Goal: Task Accomplishment & Management: Manage account settings

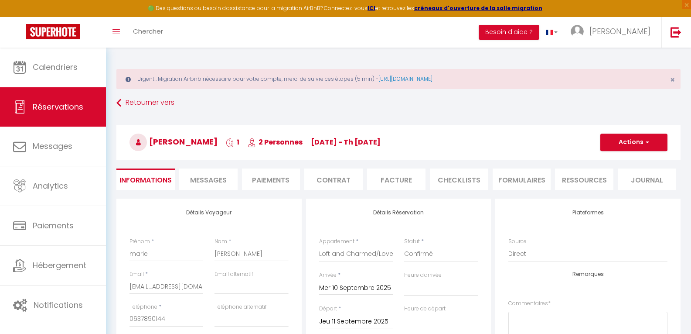
select select "76777"
select select
select select "14"
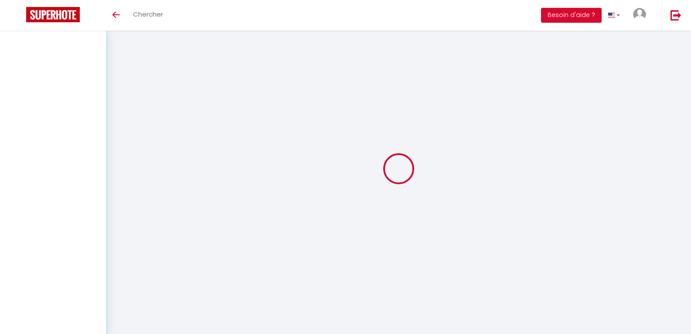
select select
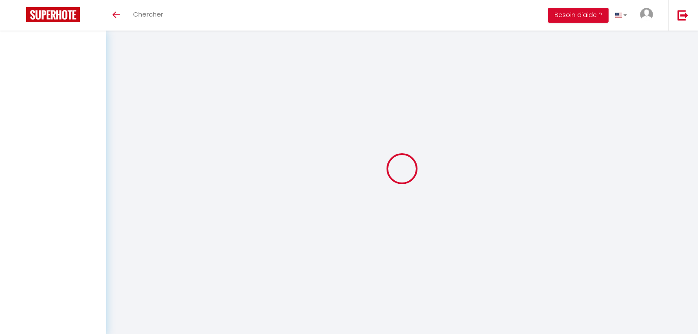
select select
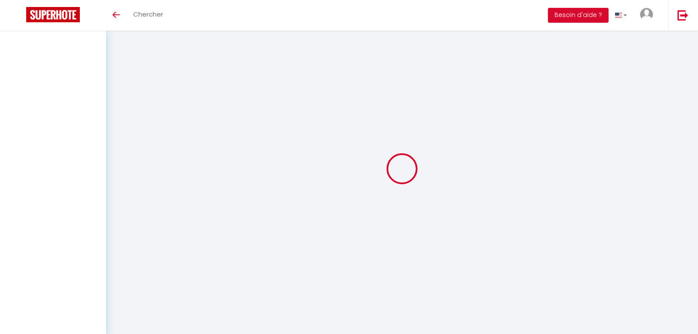
checkbox input "false"
select select
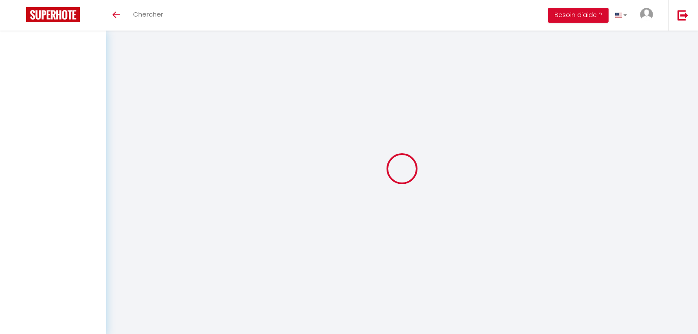
select select
checkbox input "false"
select select
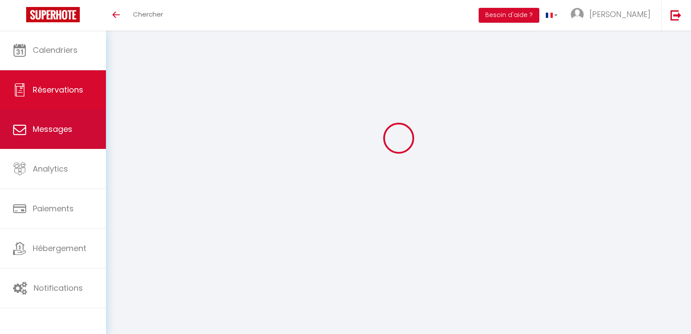
type input "marie"
type input "[PERSON_NAME]"
type input "[EMAIL_ADDRESS][DOMAIN_NAME]"
type input "0637890144"
select select "FR"
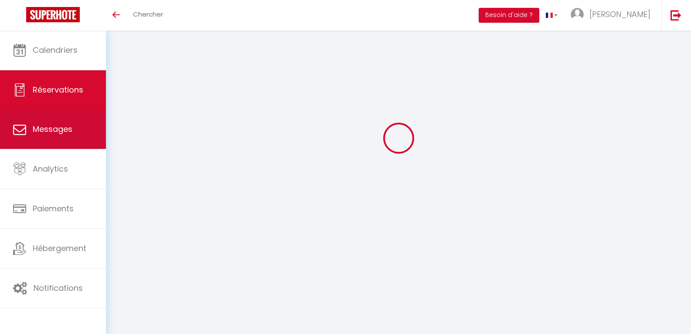
select select "76777"
select select "1"
type input "Mer 10 Septembre 2025"
select select
type input "Jeu 11 Septembre 2025"
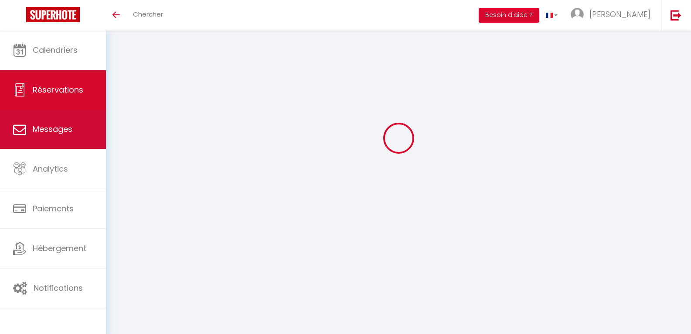
select select
type input "2"
select select "12"
select select
type input "160"
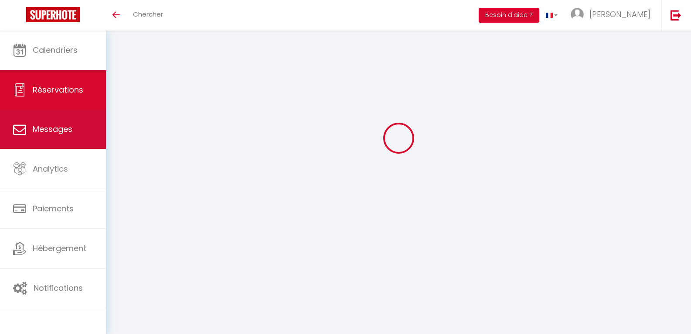
checkbox input "false"
type input "0"
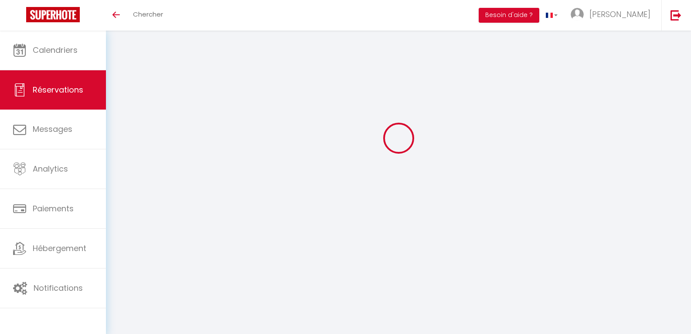
select select
select select "14"
checkbox input "false"
select select
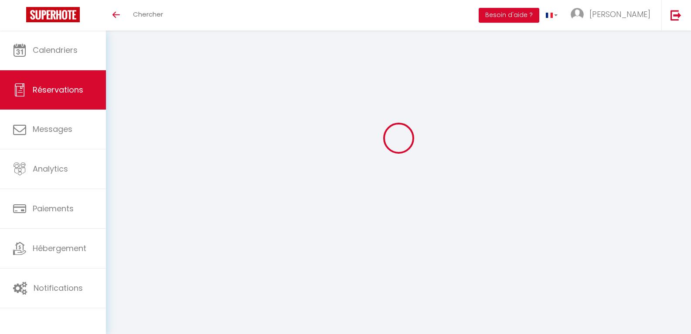
select select
checkbox input "false"
select select
checkbox input "false"
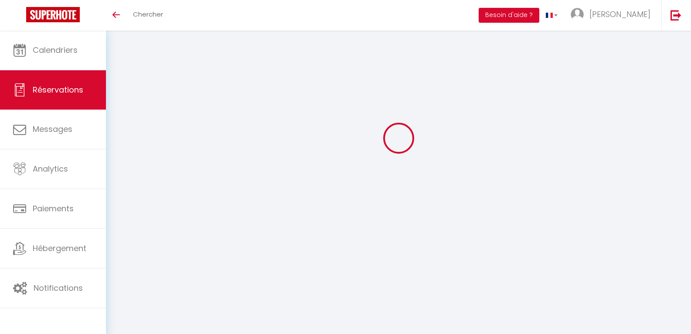
select select
checkbox input "false"
select select
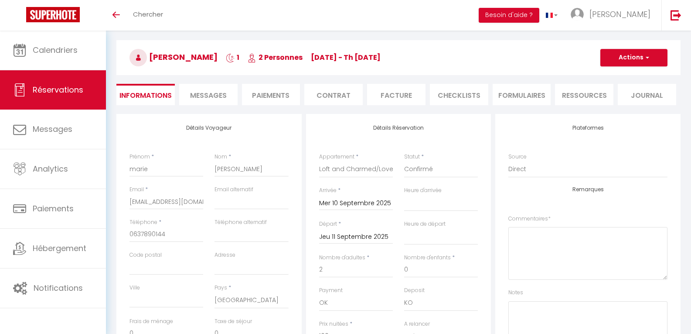
checkbox input "false"
select select
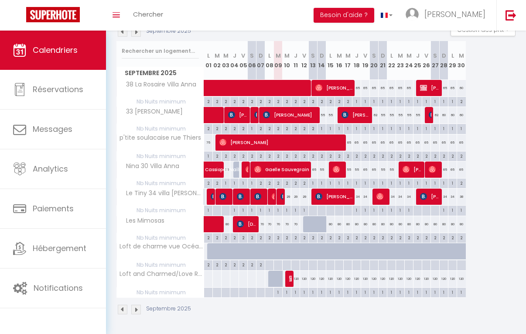
scroll to position [106, 0]
click at [295, 287] on div "1" at bounding box center [295, 291] width 8 height 8
select select
type input "1"
type input "Jeu 11 Septembre 2025"
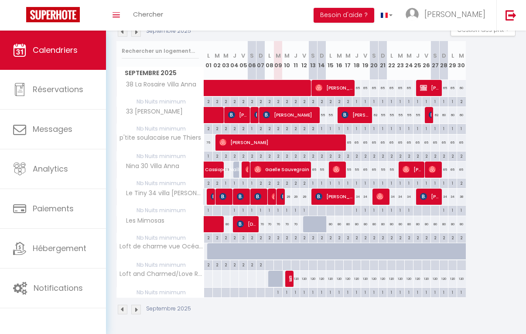
type input "Ven 12 Septembre 2025"
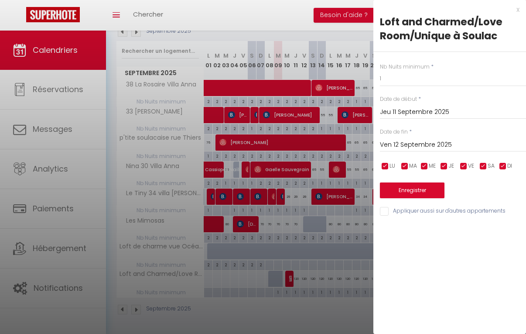
click at [295, 271] on div at bounding box center [263, 167] width 526 height 334
select select
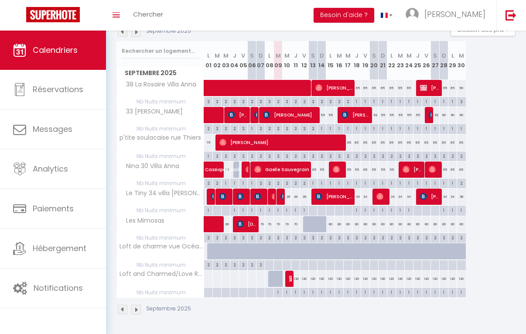
click at [295, 271] on div "120" at bounding box center [295, 278] width 9 height 16
type input "120"
select select "1"
type input "Jeu 11 Septembre 2025"
type input "Ven 12 Septembre 2025"
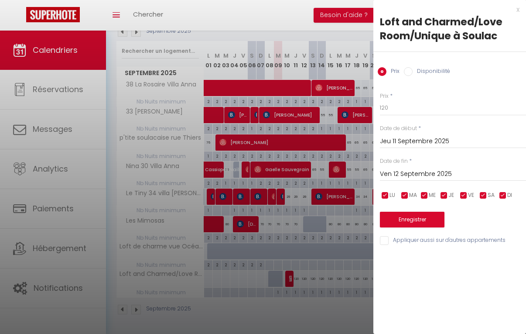
click at [411, 72] on input "Disponibilité" at bounding box center [408, 71] width 9 height 9
radio input "true"
radio input "false"
click at [432, 174] on input "Ven 12 Septembre 2025" at bounding box center [453, 174] width 146 height 11
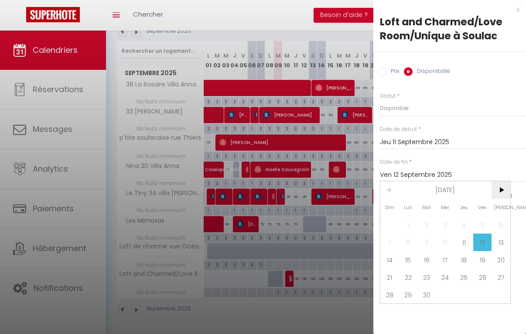
click at [500, 191] on span ">" at bounding box center [500, 189] width 19 height 17
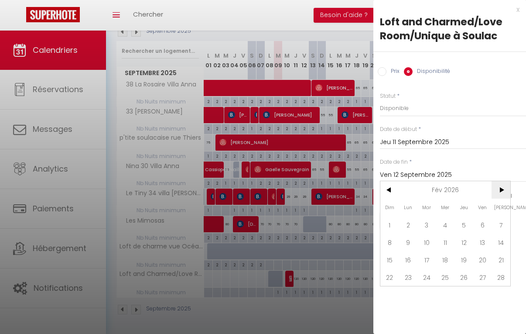
click at [500, 191] on span ">" at bounding box center [500, 189] width 19 height 17
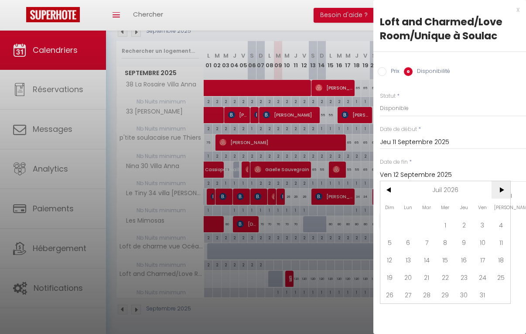
click at [500, 191] on span ">" at bounding box center [500, 189] width 19 height 17
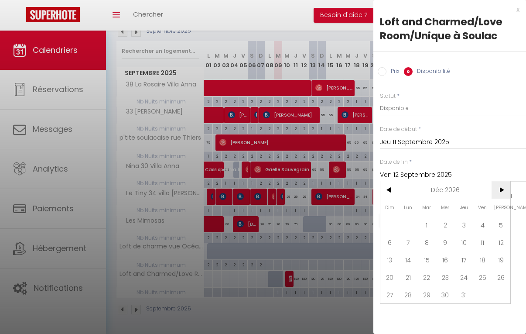
click at [500, 191] on span ">" at bounding box center [500, 189] width 19 height 17
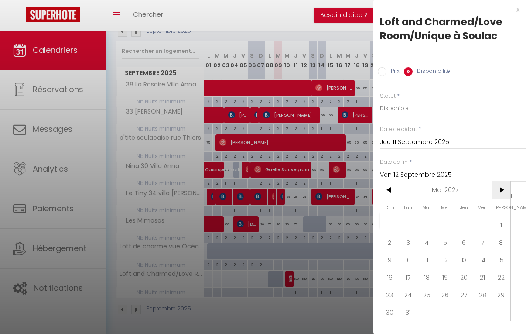
click at [500, 191] on span ">" at bounding box center [500, 189] width 19 height 17
click at [460, 241] on span "9" at bounding box center [463, 241] width 19 height 17
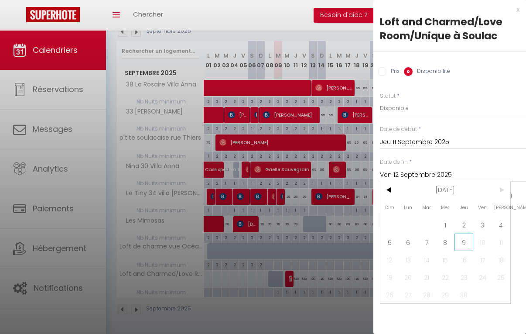
type input "Jeu 09 Septembre 2027"
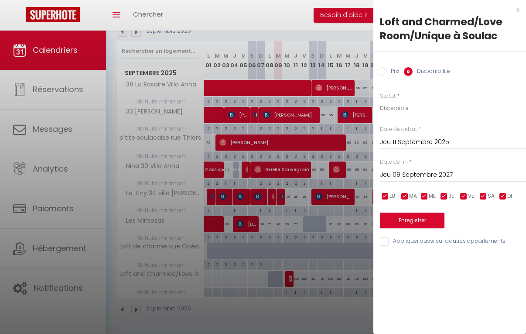
click at [412, 211] on div "Enregistrer" at bounding box center [453, 214] width 146 height 27
click at [411, 219] on button "Enregistrer" at bounding box center [412, 220] width 65 height 16
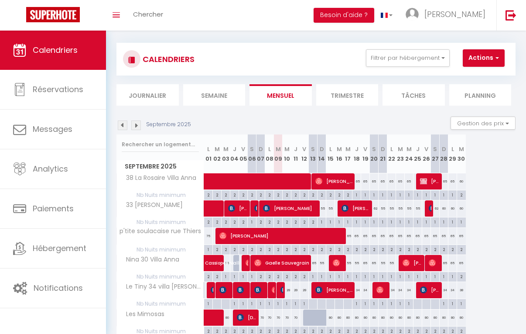
scroll to position [0, 0]
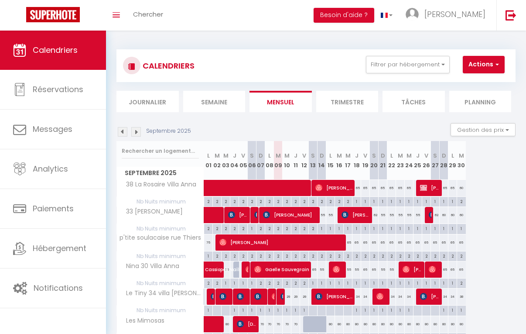
click at [338, 99] on li "Trimestre" at bounding box center [347, 101] width 62 height 21
click at [135, 135] on img at bounding box center [136, 132] width 10 height 10
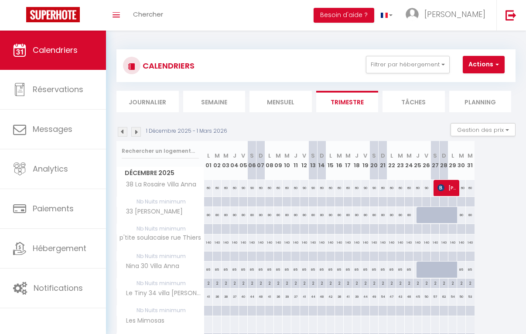
click at [135, 135] on img at bounding box center [136, 132] width 10 height 10
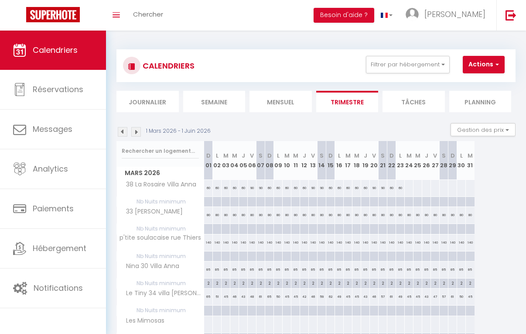
click at [135, 135] on img at bounding box center [136, 132] width 10 height 10
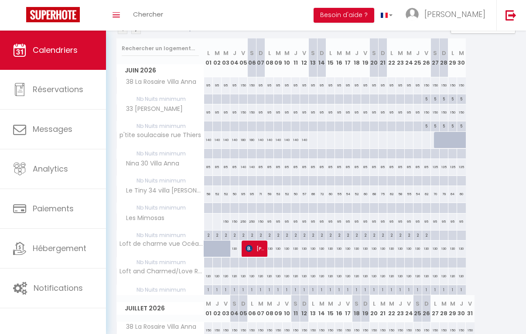
scroll to position [87, 0]
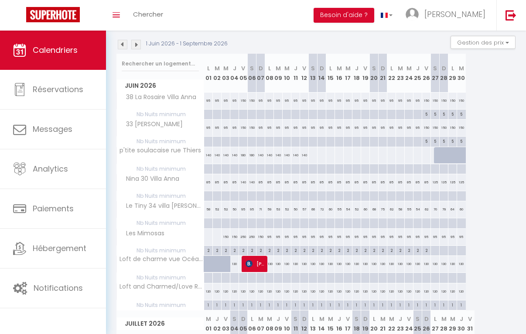
click at [234, 293] on div "120" at bounding box center [234, 291] width 9 height 16
select select "1"
type input "Jeu 04 Juin 2026"
type input "Ven 05 Juin 2026"
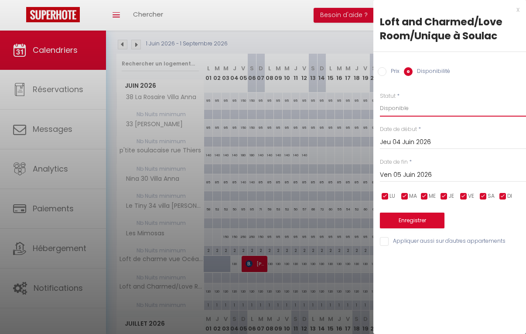
click at [400, 111] on select "Disponible Indisponible" at bounding box center [453, 108] width 146 height 17
select select "0"
click at [380, 100] on select "Disponible Indisponible" at bounding box center [453, 108] width 146 height 17
click at [418, 171] on input "Ven 05 Juin 2026" at bounding box center [453, 174] width 146 height 11
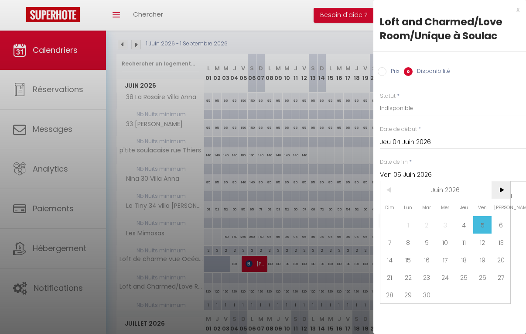
click at [500, 185] on span ">" at bounding box center [500, 189] width 19 height 17
click at [498, 186] on span ">" at bounding box center [500, 189] width 19 height 17
click at [389, 309] on span "30" at bounding box center [389, 311] width 19 height 17
type input "Dim 30 Août 2026"
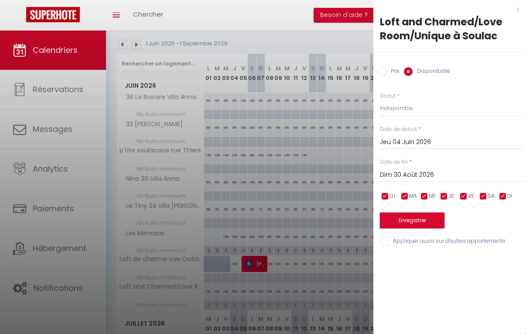
click at [419, 214] on button "Enregistrer" at bounding box center [412, 220] width 65 height 16
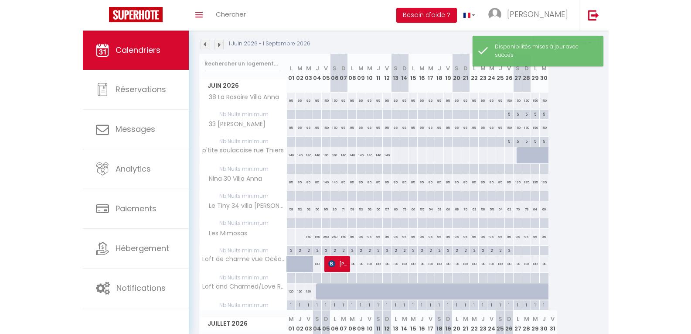
scroll to position [0, 0]
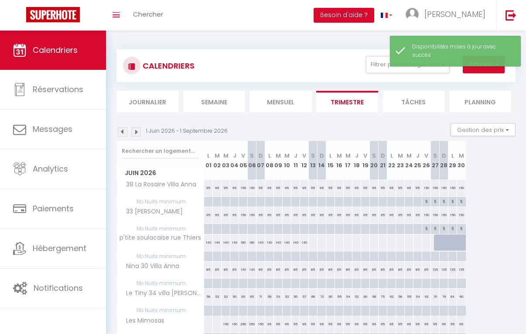
click at [57, 51] on span "Calendriers" at bounding box center [55, 49] width 45 height 11
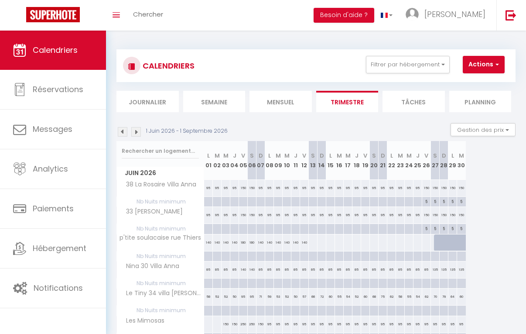
click at [289, 100] on li "Mensuel" at bounding box center [280, 101] width 62 height 21
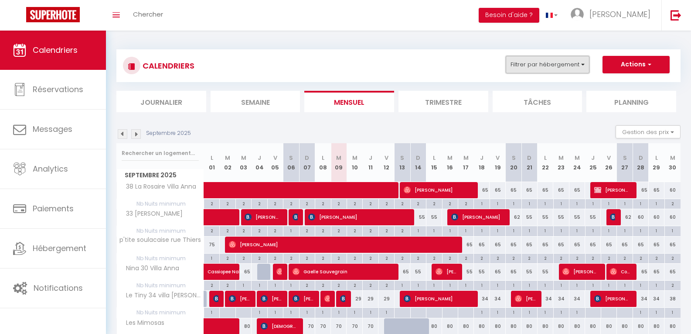
click at [525, 64] on button "Filtrer par hébergement" at bounding box center [548, 64] width 84 height 17
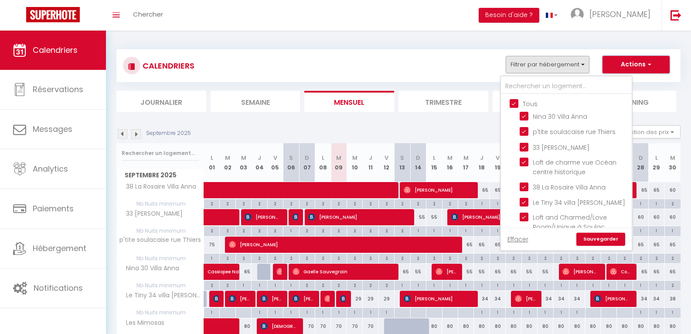
click at [525, 60] on button "Actions" at bounding box center [636, 64] width 67 height 17
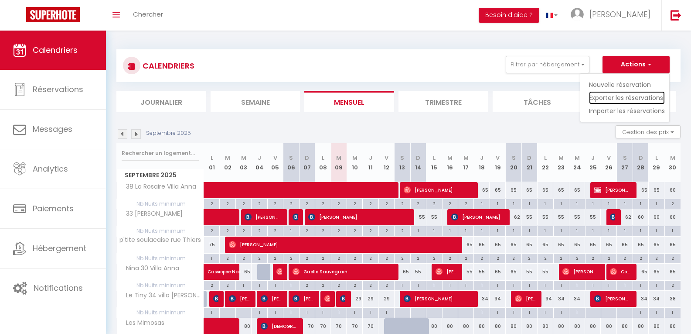
click at [525, 96] on link "Exporter les réservations" at bounding box center [627, 97] width 76 height 13
type input "[EMAIL_ADDRESS][DOMAIN_NAME]"
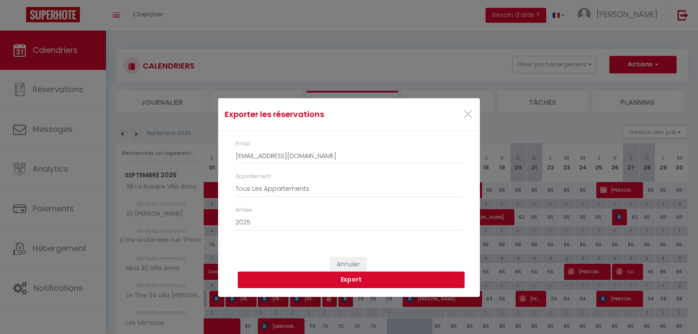
click at [366, 276] on button "Export" at bounding box center [351, 279] width 227 height 17
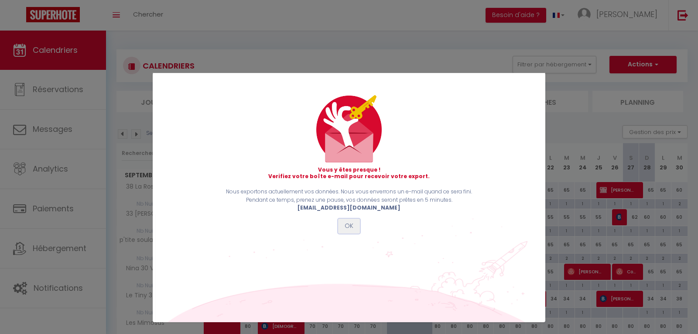
click at [352, 225] on button "OK" at bounding box center [349, 225] width 22 height 15
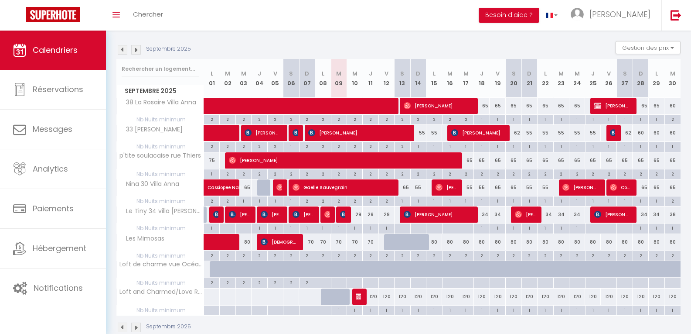
scroll to position [87, 0]
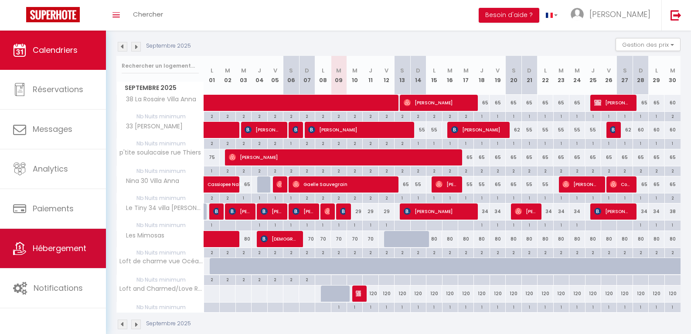
click at [67, 252] on span "Hébergement" at bounding box center [60, 247] width 54 height 11
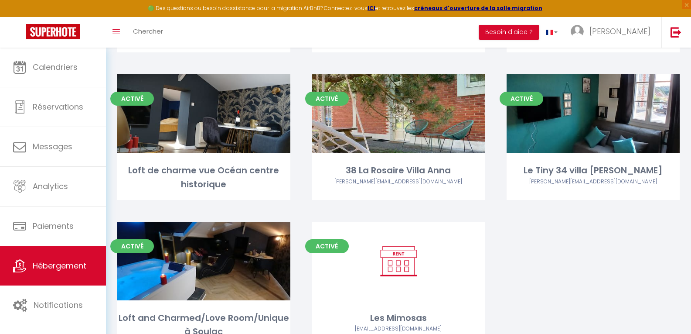
scroll to position [218, 0]
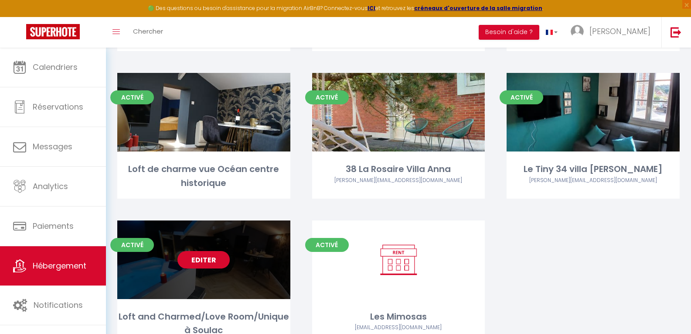
click at [194, 259] on link "Editer" at bounding box center [203, 259] width 52 height 17
select select "3"
select select "2"
select select "1"
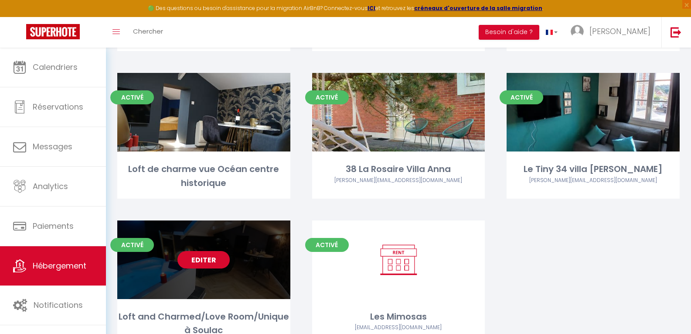
select select "28"
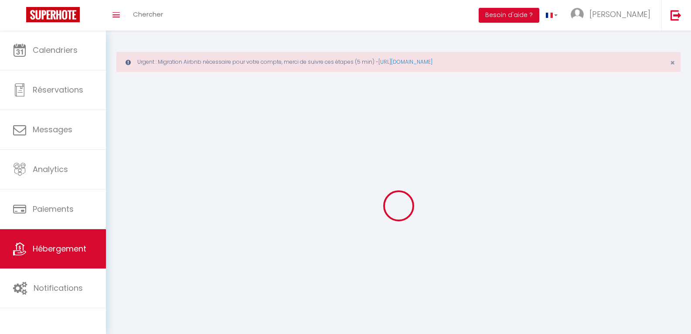
select select
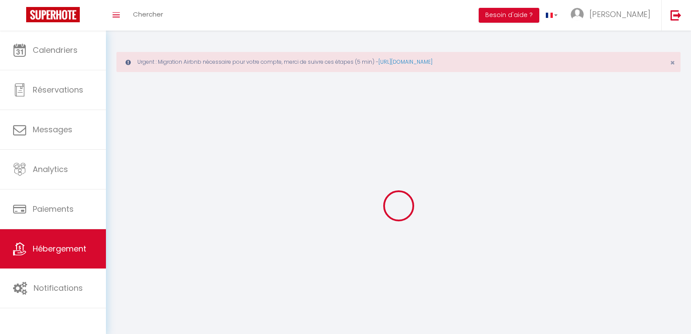
select select
checkbox input "false"
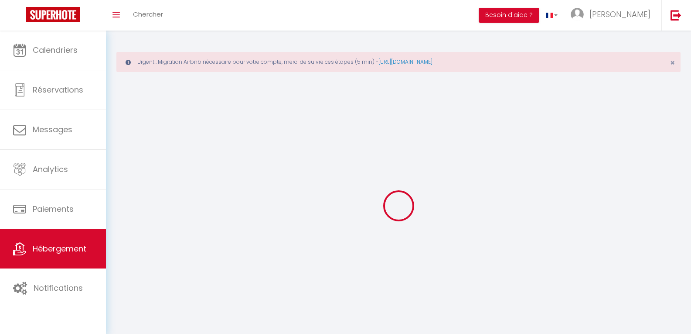
select select
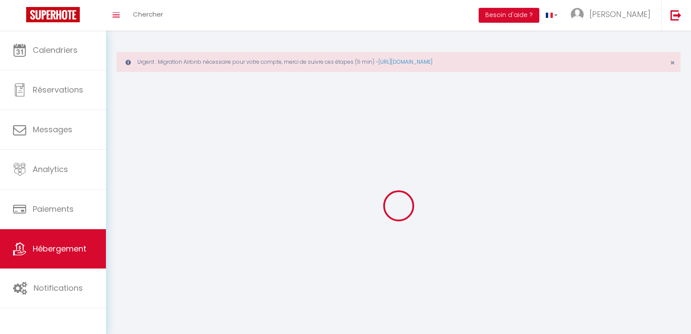
select select
checkbox input "false"
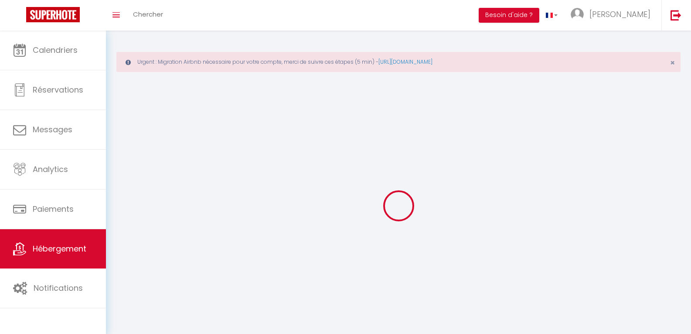
checkbox input "false"
select select
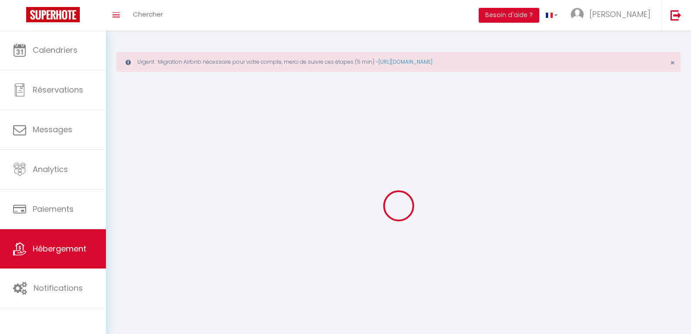
select select
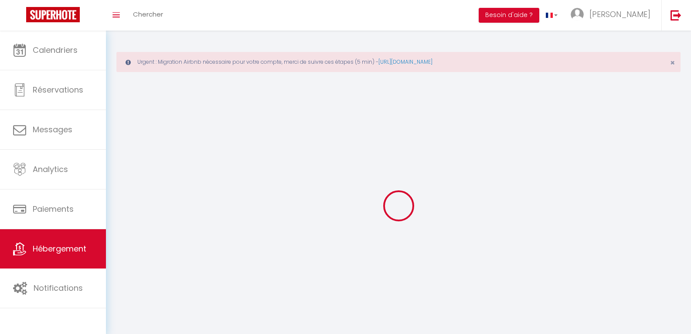
checkbox input "false"
select select
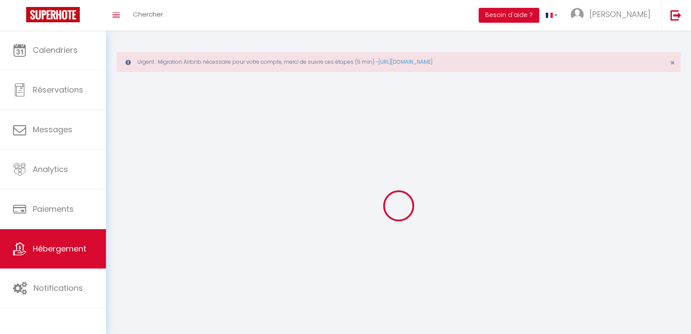
select select
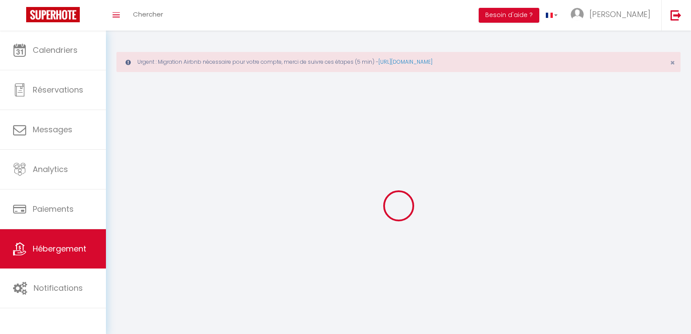
select select
checkbox input "false"
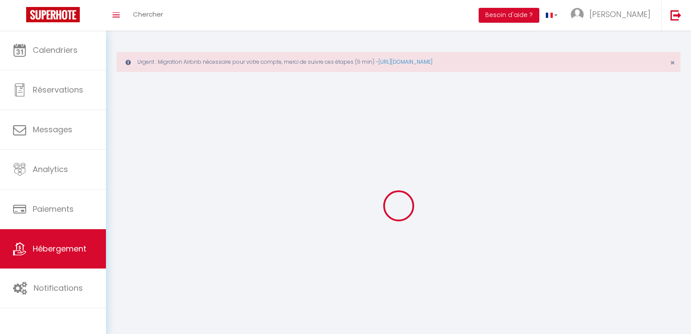
checkbox input "false"
select select
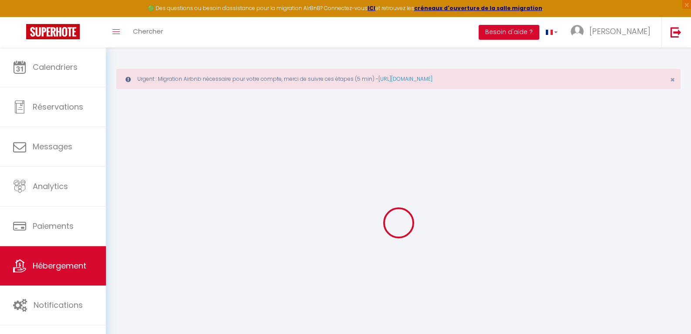
select select
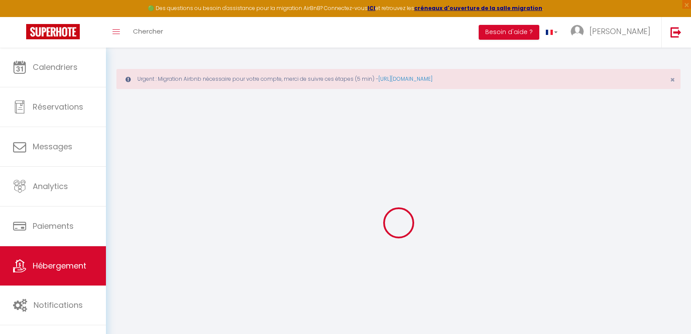
select select
checkbox input "false"
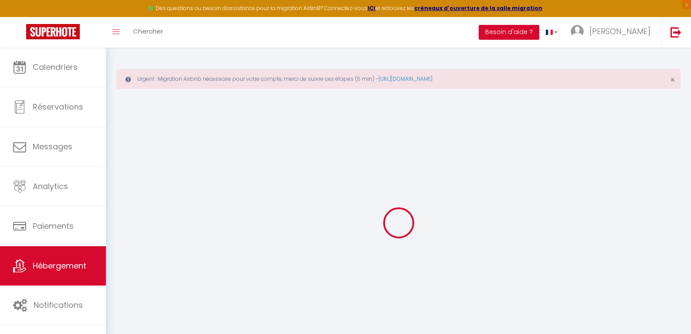
select select
type input "Loft and Charmed/Love Room/Unique à Soulac"
select select "2"
type input "120"
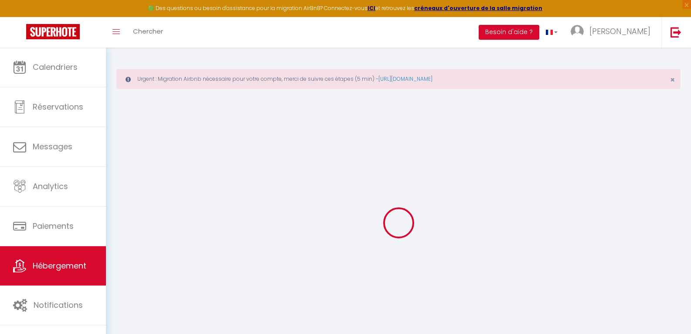
select select
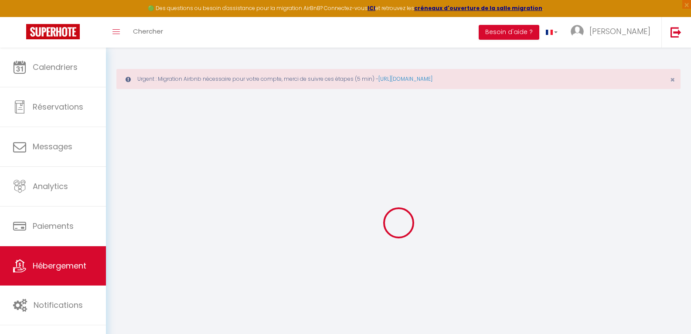
type input "[STREET_ADDRESS][PERSON_NAME]"
type input "33780"
type input "Soulac-sur-Mer"
type input "[EMAIL_ADDRESS][DOMAIN_NAME]"
select select
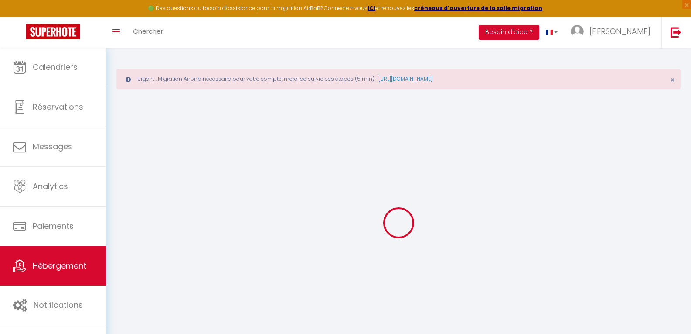
checkbox input "false"
type input "0"
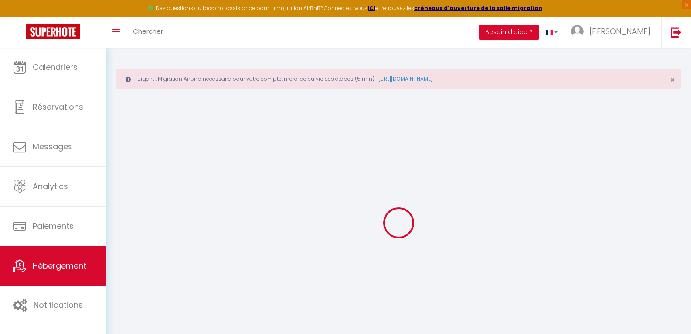
type input "0"
select select
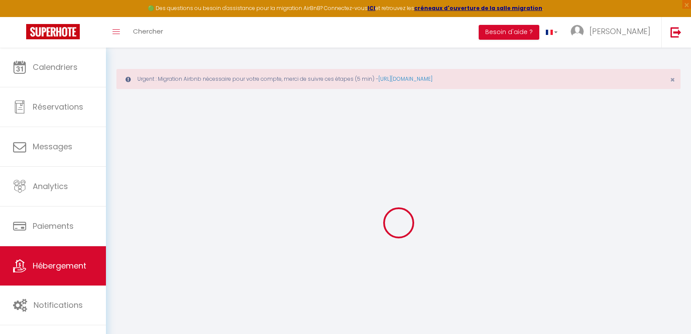
select select
checkbox input "false"
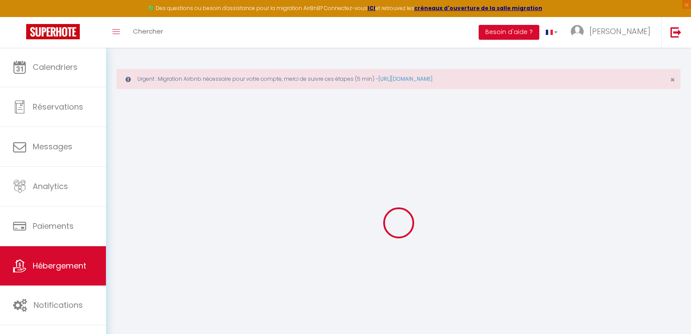
checkbox input "false"
select select
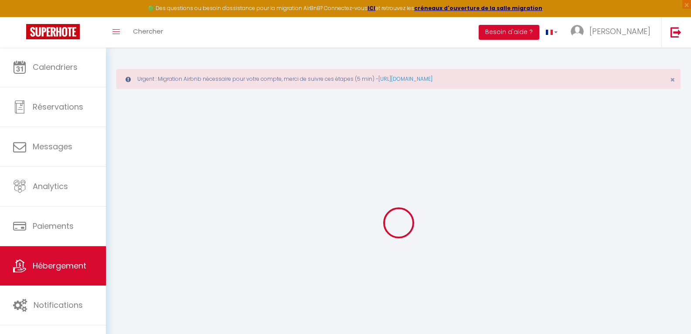
select select
checkbox input "false"
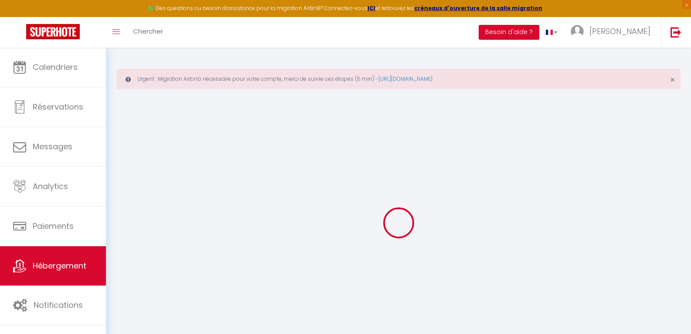
checkbox input "false"
select select
checkbox input "false"
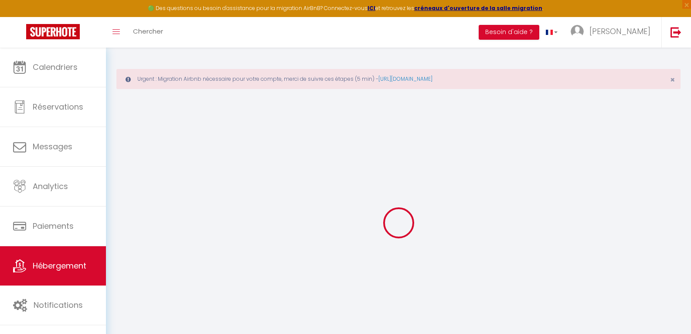
checkbox input "false"
select select
checkbox input "false"
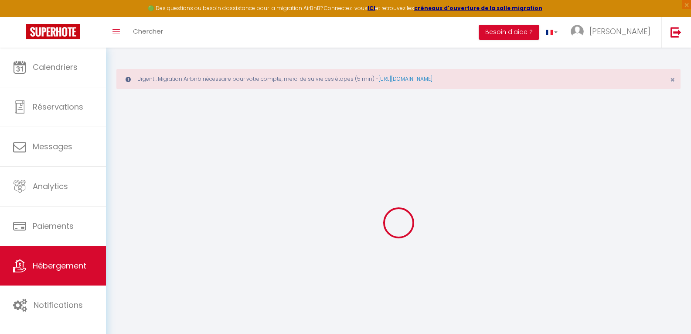
checkbox input "false"
select select "16:00"
select select "23:45"
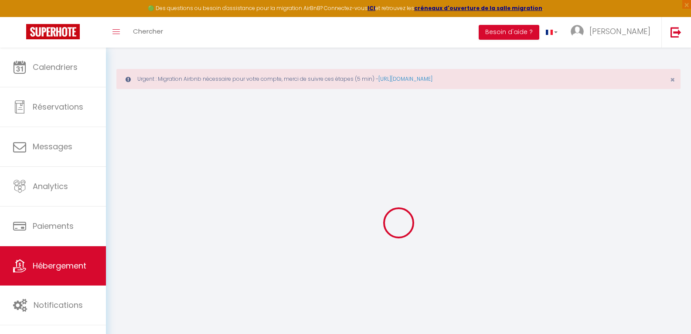
select select "12:00"
select select "30"
select select "120"
select select
checkbox input "false"
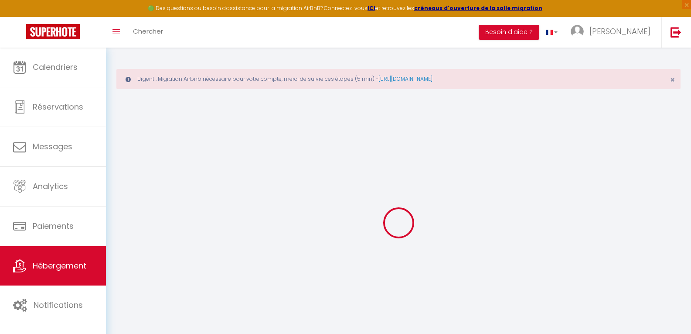
checkbox input "false"
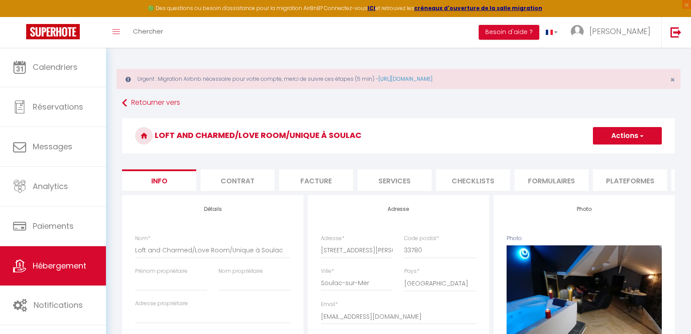
click at [525, 141] on button "Actions" at bounding box center [627, 135] width 69 height 17
click at [525, 188] on link "Importer les réservations" at bounding box center [614, 188] width 93 height 11
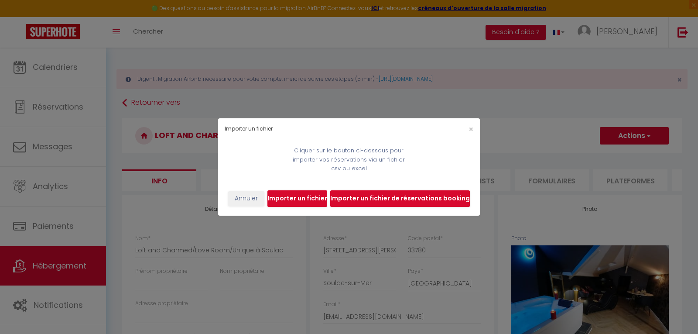
click at [379, 199] on input "file" at bounding box center [400, 198] width 140 height 17
click at [255, 199] on button "Annuler" at bounding box center [246, 198] width 36 height 15
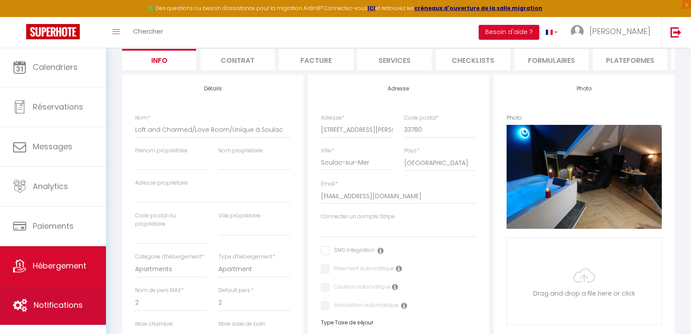
scroll to position [131, 0]
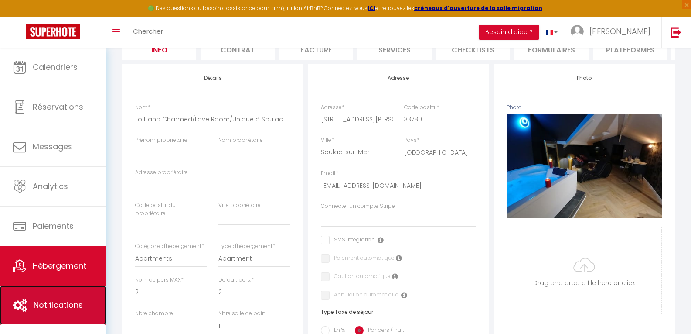
click at [45, 298] on link "Notifications" at bounding box center [53, 304] width 106 height 39
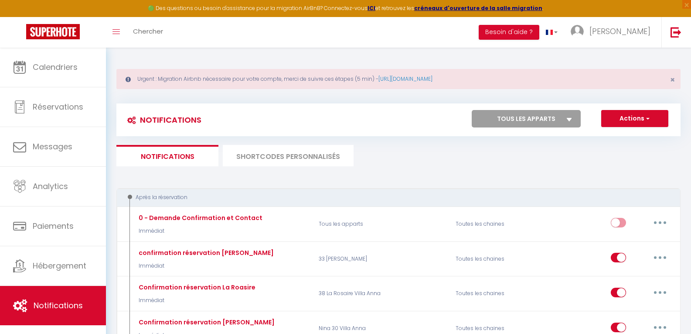
click at [525, 116] on select "Tous les apparts Nina 30 Villa Anna p'tite soulacaise rue Thiers 33 Amélia Vill…" at bounding box center [526, 118] width 109 height 17
click at [64, 297] on link "Notifications" at bounding box center [53, 305] width 106 height 39
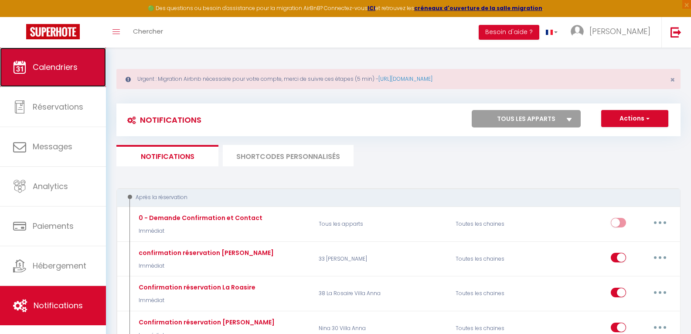
click at [71, 80] on link "Calendriers" at bounding box center [53, 67] width 106 height 39
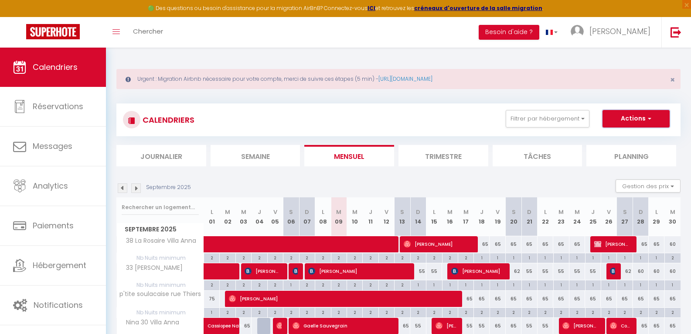
click at [525, 119] on button "Actions" at bounding box center [636, 118] width 67 height 17
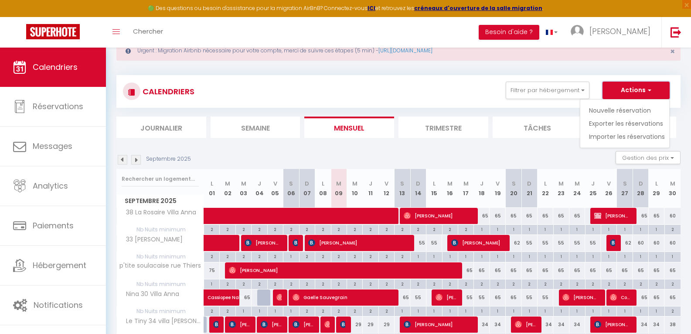
scroll to position [44, 0]
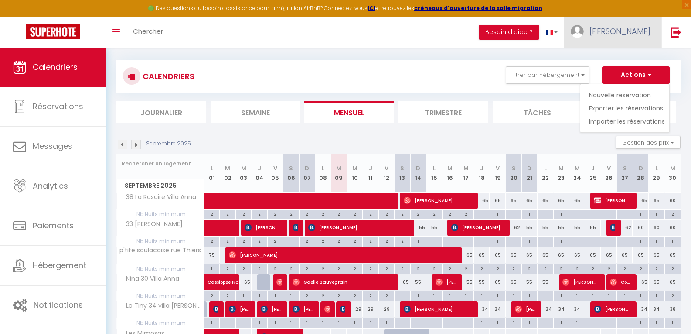
click at [525, 25] on link "[PERSON_NAME]" at bounding box center [612, 32] width 97 height 31
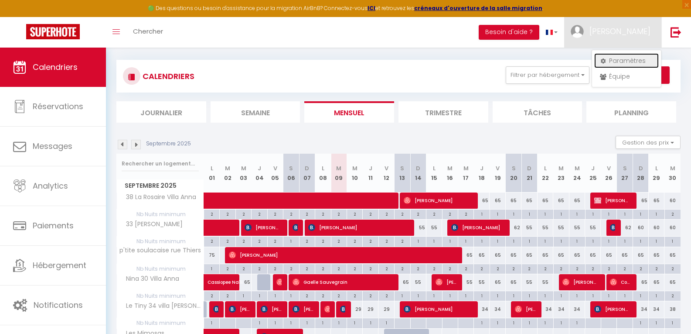
click at [525, 63] on link "Paramètres" at bounding box center [626, 60] width 65 height 15
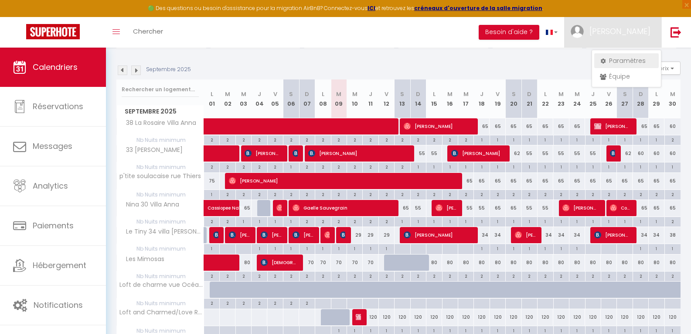
select select "28"
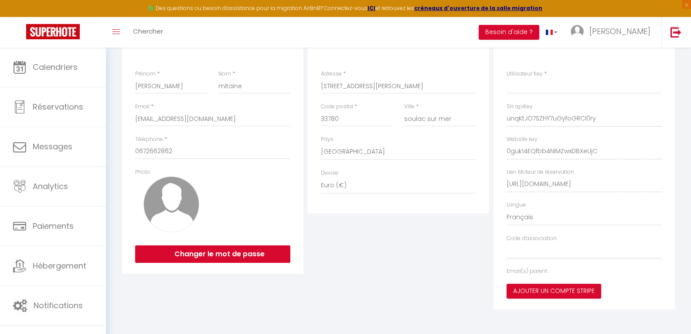
type input "unqKtJO7SZHY7uGyfoGRCl0ry"
type input "0guk14EQfbb4NIMZwxDBXeUjC"
type input "https://app.superhote.com/#/get-available-rentals/0guk14EQfbb4NIMZwxDBXeUjC"
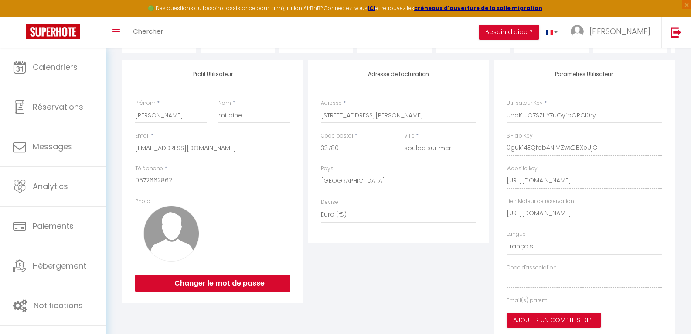
select select "fr"
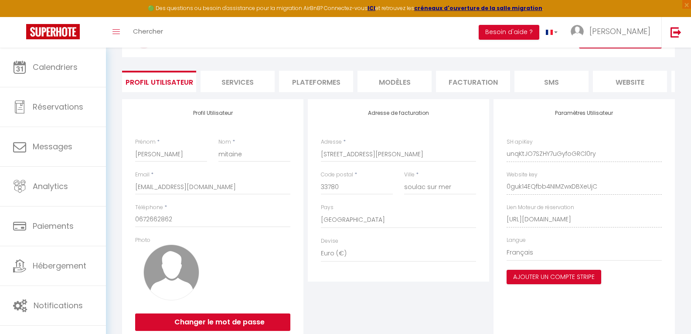
scroll to position [0, 0]
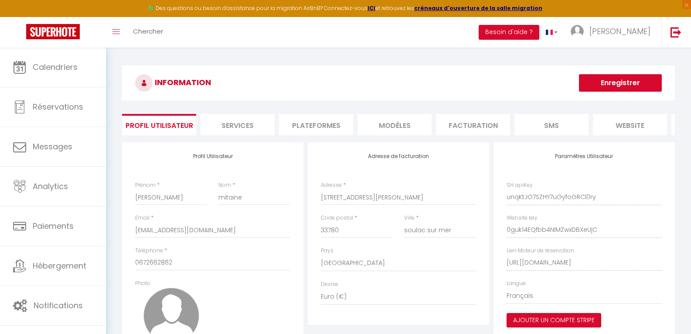
click at [321, 128] on li "Plateformes" at bounding box center [316, 124] width 74 height 21
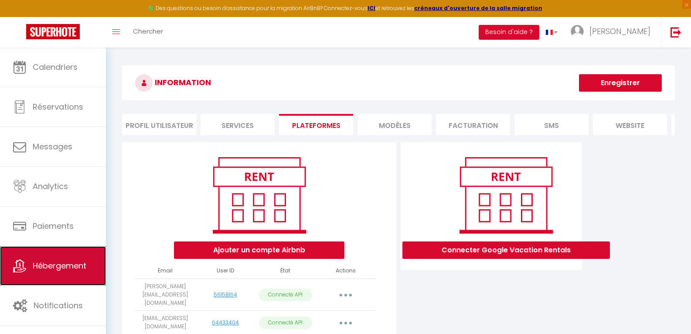
click at [64, 265] on span "Hébergement" at bounding box center [60, 265] width 54 height 11
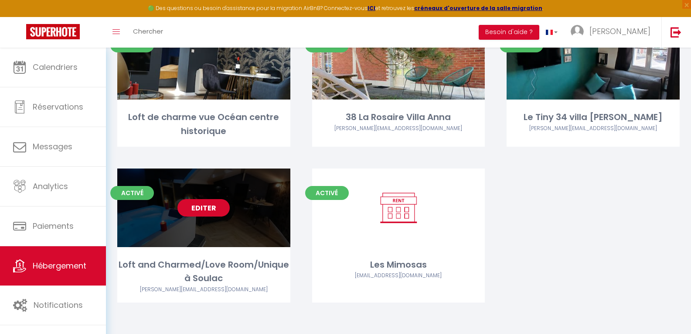
scroll to position [271, 0]
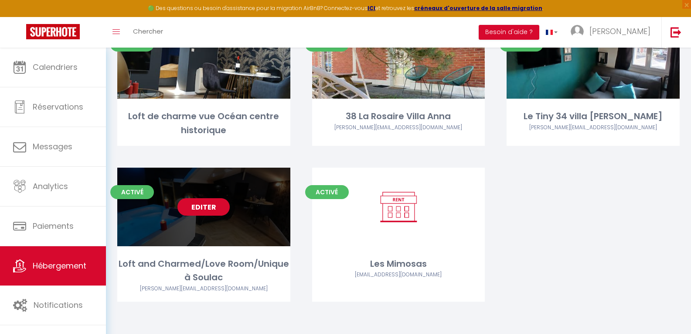
click at [191, 206] on link "Editer" at bounding box center [203, 206] width 52 height 17
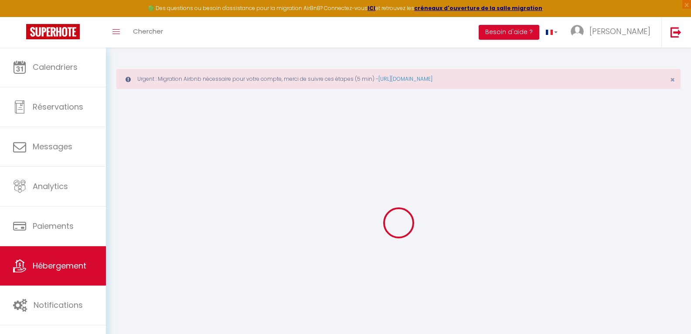
select select "6523-1505850914561462190"
select select "+ 20 %"
select select "+ 22 %"
select select "16:00"
select select "23:45"
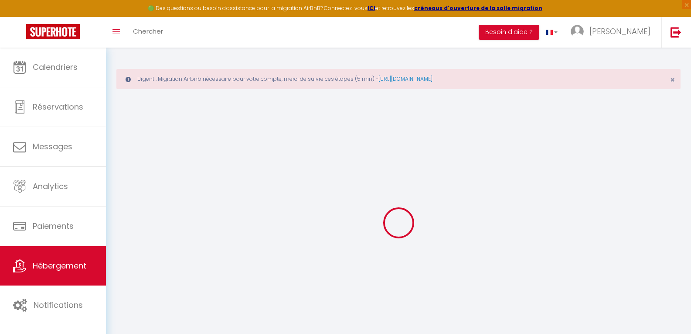
select select "12:00"
select select "30"
select select "120"
select select
checkbox input "false"
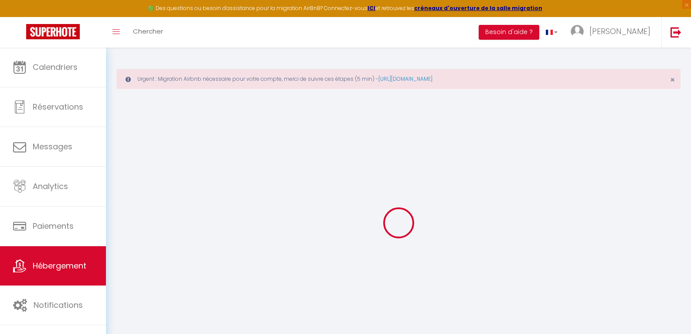
checkbox input "false"
select select "365"
select select "EUR"
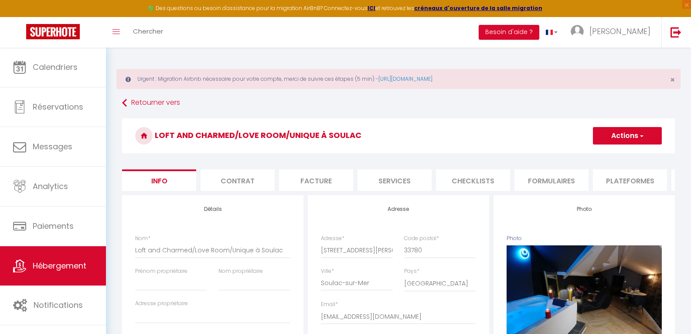
click at [525, 183] on li "Plateformes" at bounding box center [630, 179] width 74 height 21
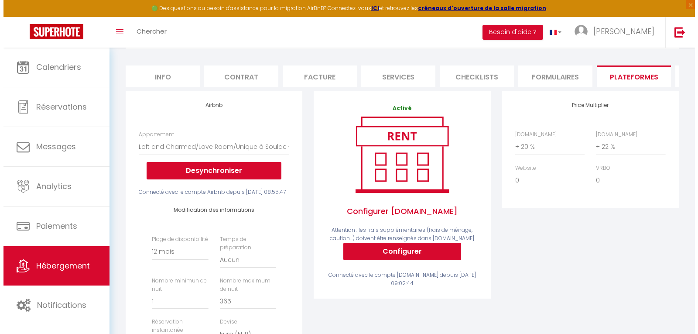
scroll to position [218, 0]
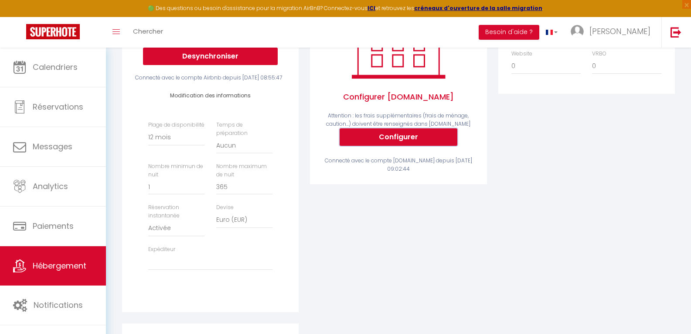
click at [397, 142] on button "Configurer" at bounding box center [399, 136] width 118 height 17
select select
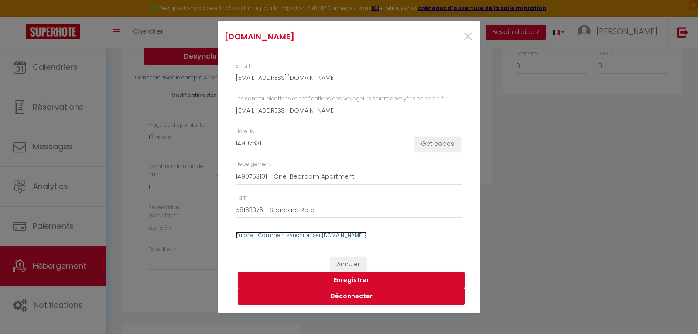
click at [316, 233] on link "Tutoriel : Comment synchroniser Booking.com ?" at bounding box center [300, 234] width 131 height 7
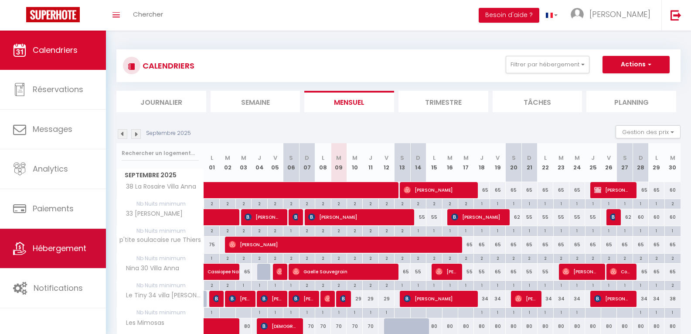
click at [58, 248] on span "Hébergement" at bounding box center [60, 247] width 54 height 11
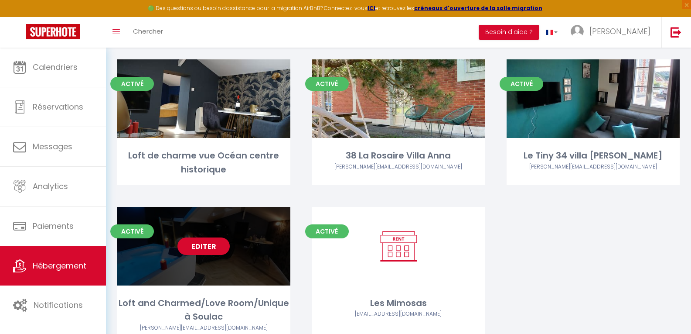
scroll to position [262, 0]
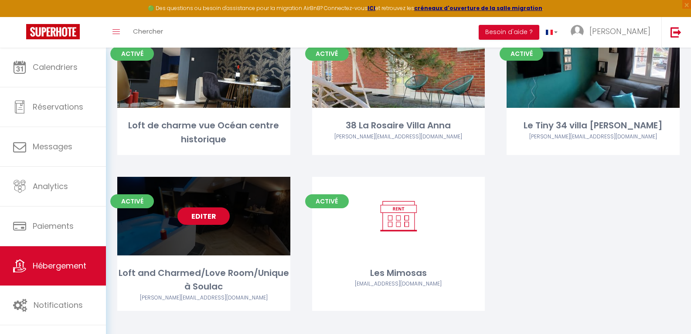
click at [197, 218] on link "Editer" at bounding box center [203, 215] width 52 height 17
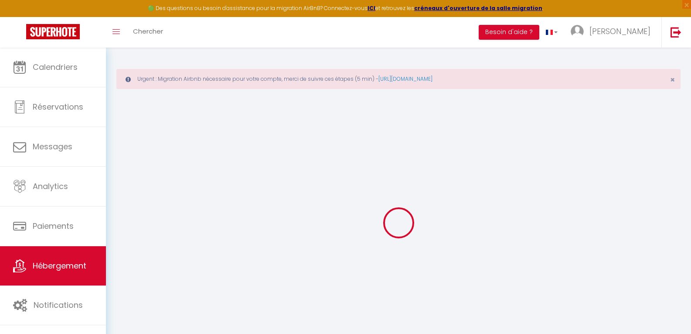
select select
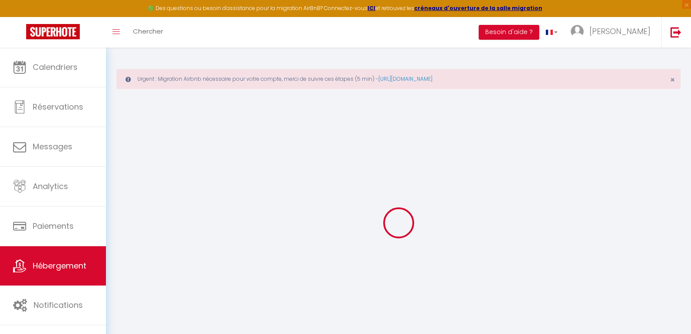
select select
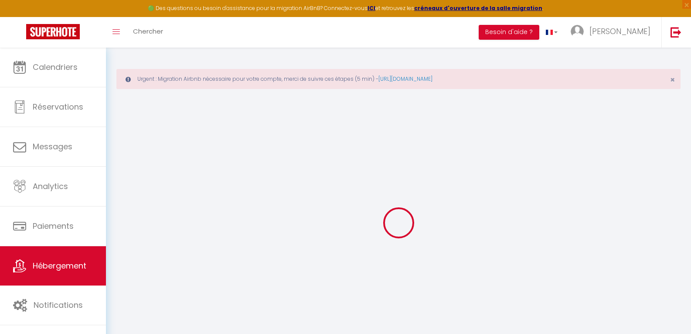
type input "[EMAIL_ADDRESS][DOMAIN_NAME]"
type input "14907631"
select select "6523-1505850914561462190"
select select "+ 20 %"
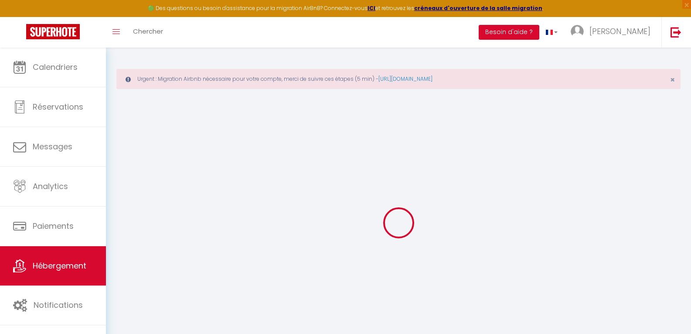
select select "+ 22 %"
select select
checkbox input "false"
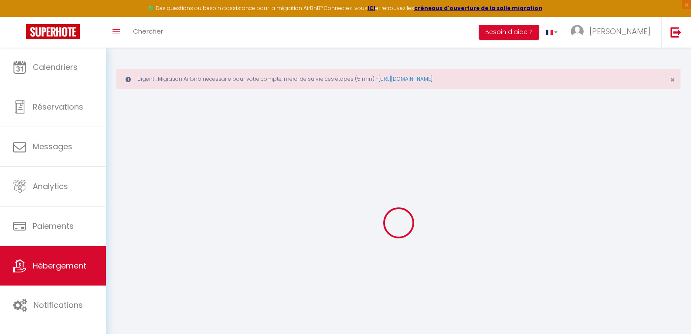
checkbox input "false"
select select "365"
select select "EUR"
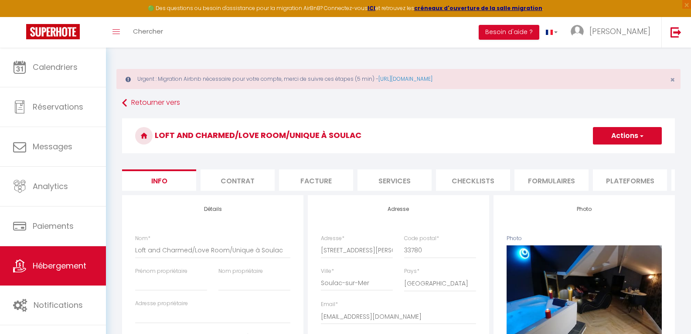
click at [609, 177] on li "Plateformes" at bounding box center [630, 179] width 74 height 21
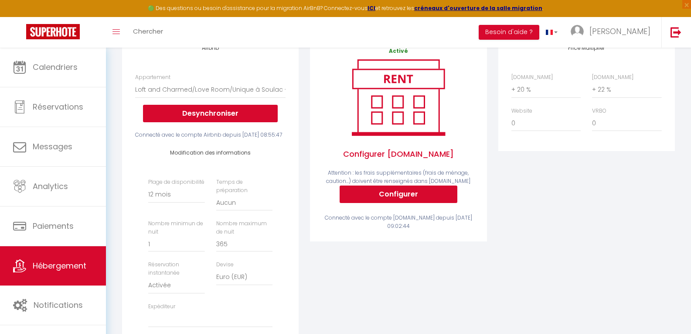
scroll to position [174, 0]
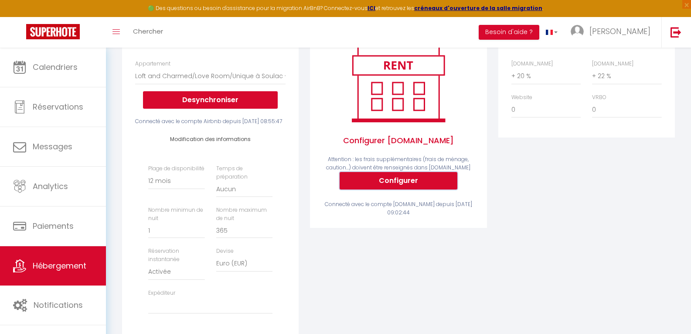
click at [389, 188] on button "Configurer" at bounding box center [399, 180] width 118 height 17
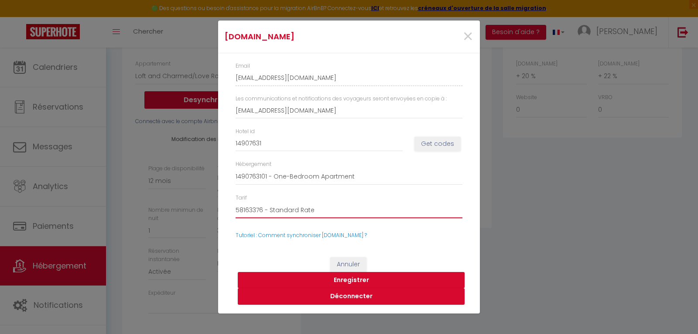
click at [320, 211] on select "58163376 - Standard Rate 58163379 - Non-refundable Rate-One-Bedroom Apartment-1…" at bounding box center [348, 209] width 227 height 17
click at [235, 201] on select "58163376 - Standard Rate 58163379 - Non-refundable Rate-One-Bedroom Apartment-1…" at bounding box center [348, 209] width 227 height 17
click at [355, 278] on button "Enregistrer" at bounding box center [351, 280] width 227 height 17
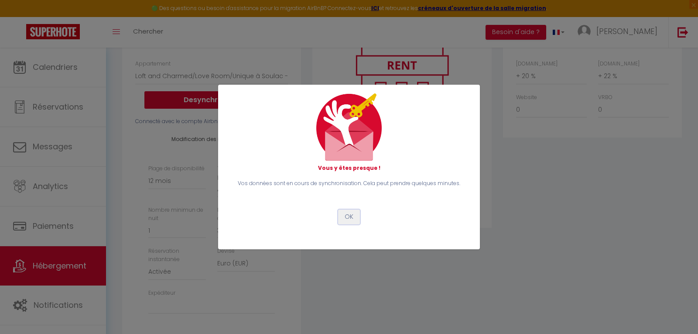
click at [347, 218] on button "OK" at bounding box center [349, 216] width 22 height 15
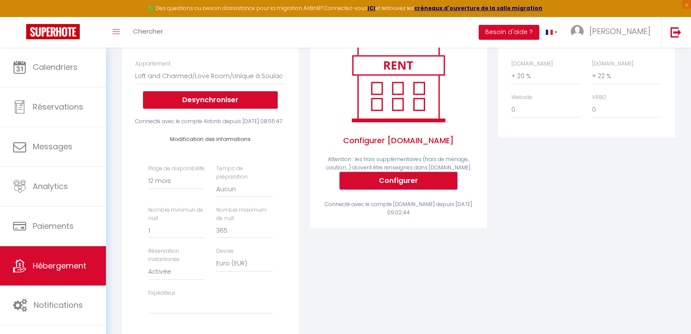
click at [400, 185] on button "Configurer" at bounding box center [399, 180] width 118 height 17
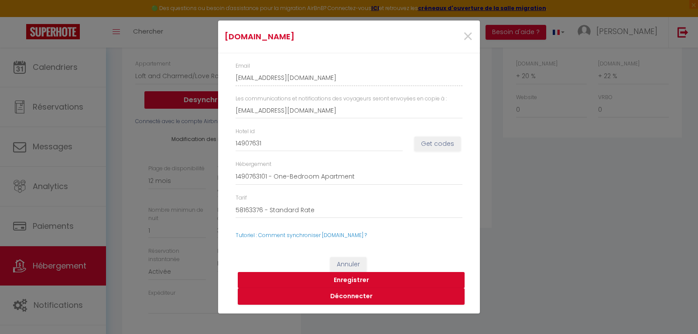
click at [361, 277] on button "Enregistrer" at bounding box center [351, 280] width 227 height 17
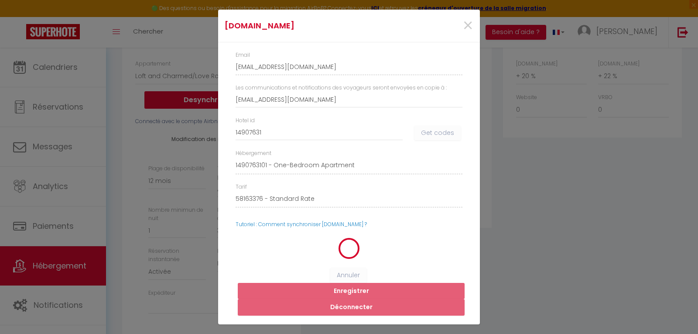
select select
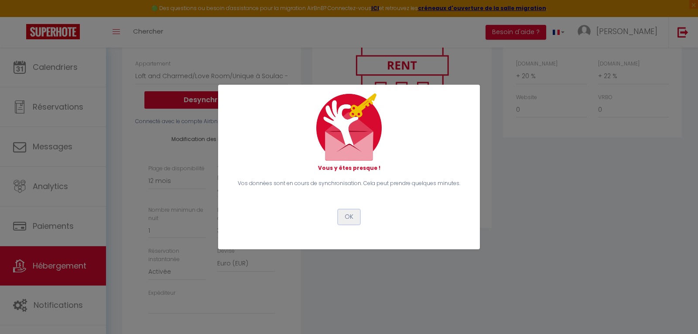
click at [346, 216] on button "OK" at bounding box center [349, 216] width 22 height 15
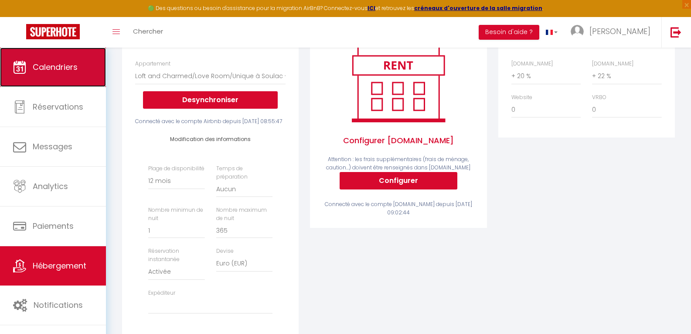
click at [54, 75] on link "Calendriers" at bounding box center [53, 67] width 106 height 39
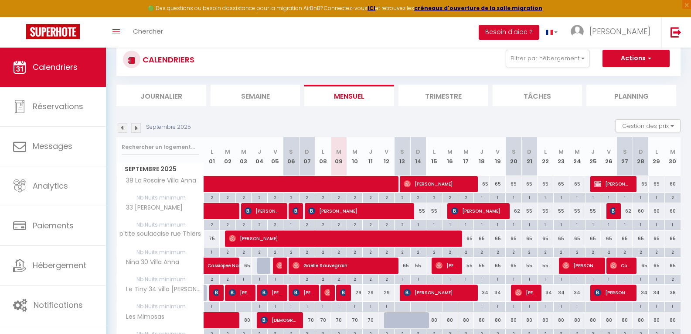
scroll to position [156, 0]
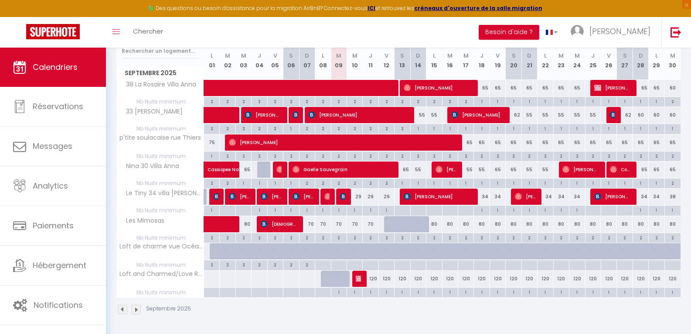
click at [372, 293] on div "1" at bounding box center [370, 291] width 15 height 8
type input "1"
type input "Jeu 11 Septembre 2025"
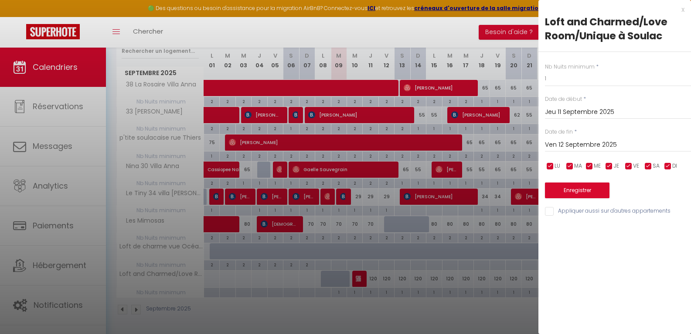
click at [609, 143] on input "Ven 12 Septembre 2025" at bounding box center [618, 144] width 146 height 11
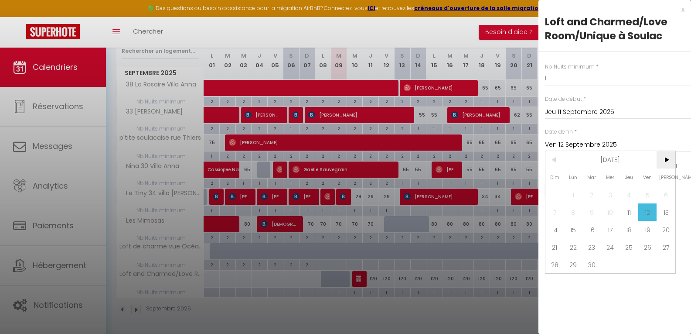
click at [665, 160] on span ">" at bounding box center [666, 159] width 19 height 17
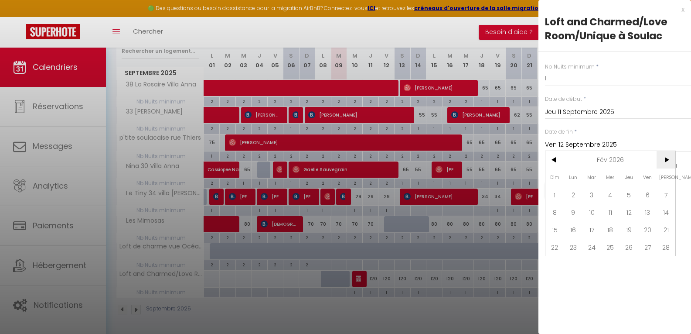
click at [665, 160] on span ">" at bounding box center [666, 159] width 19 height 17
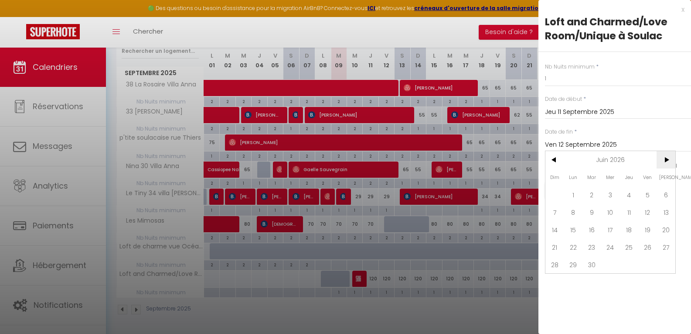
click at [665, 160] on span ">" at bounding box center [666, 159] width 19 height 17
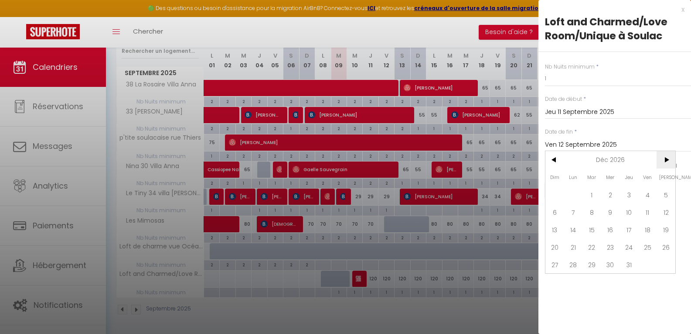
click at [665, 160] on span ">" at bounding box center [666, 159] width 19 height 17
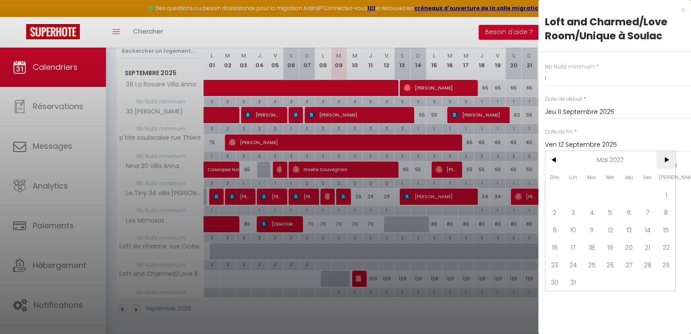
click at [665, 160] on span ">" at bounding box center [666, 159] width 19 height 17
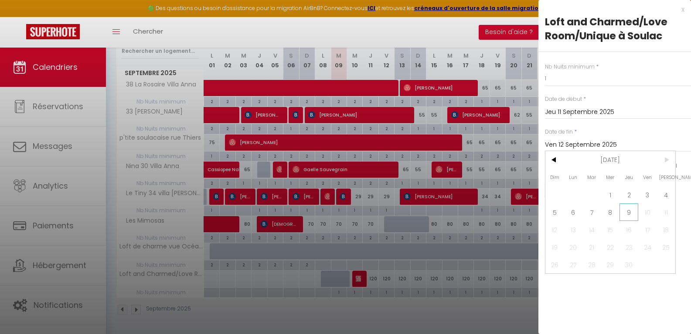
click at [626, 212] on span "9" at bounding box center [629, 211] width 19 height 17
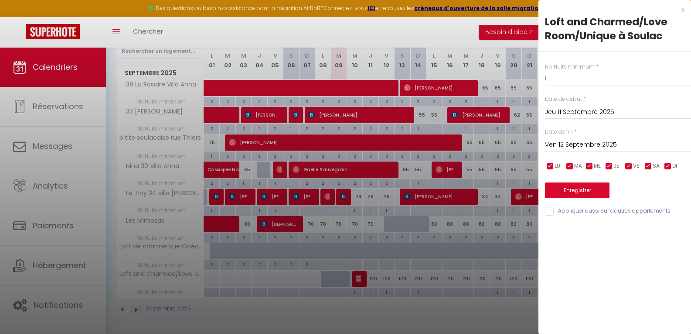
type input "Jeu 09 Septembre 2027"
click at [572, 189] on button "Enregistrer" at bounding box center [577, 190] width 65 height 16
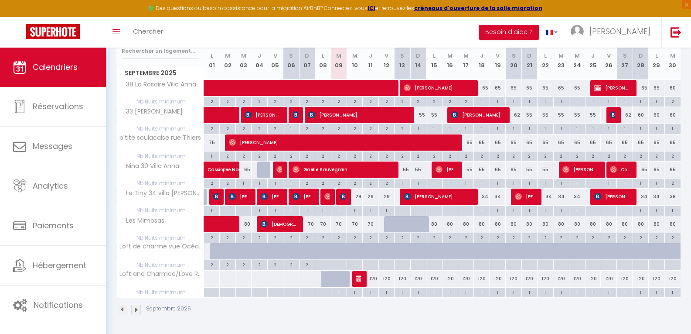
click at [473, 32] on div "Toggle menubar Chercher BUTTON Besoin d'aide ? nicolas Paramètres Équipe" at bounding box center [373, 32] width 621 height 31
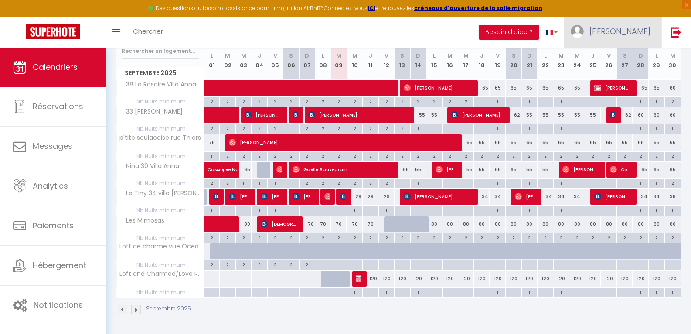
click at [635, 34] on span "[PERSON_NAME]" at bounding box center [619, 31] width 61 height 11
click at [632, 61] on link "Paramètres" at bounding box center [626, 60] width 65 height 15
select select "fr"
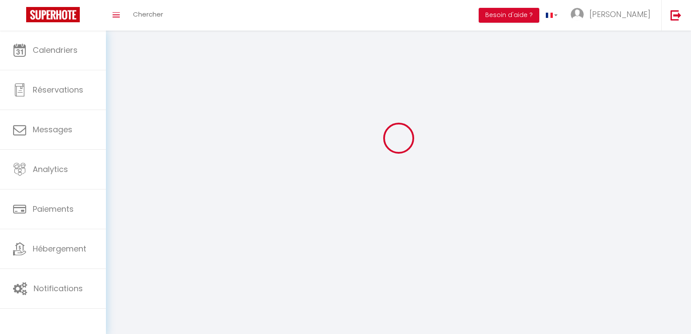
scroll to position [82, 0]
type input "[PERSON_NAME]"
type input "mitaine"
type input "0672662862"
type input "92 rue du colonel jean klein"
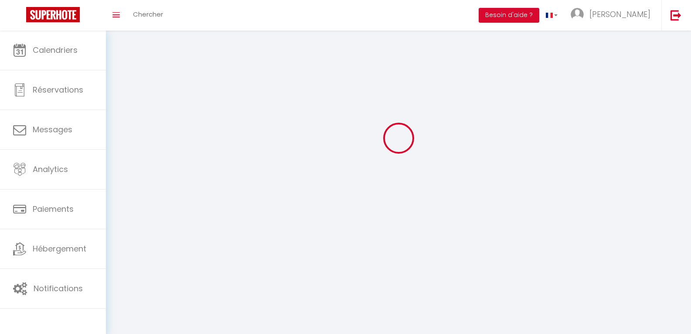
type input "33780"
type input "soulac sur mer"
type input "unqKtJO7SZHY7uGyfoGRCl0ry"
type input "0guk14EQfbb4NIMZwxDBXeUjC"
type input "unqKtJO7SZHY7uGyfoGRCl0ry"
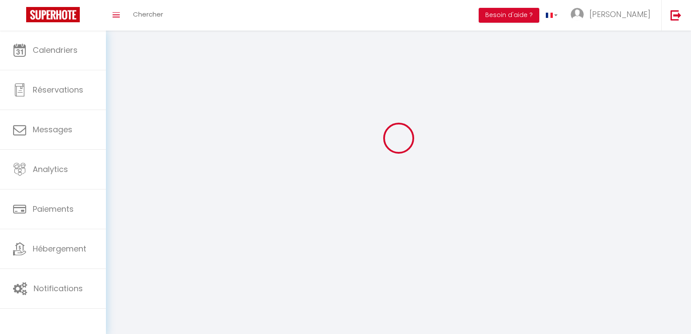
type input "0guk14EQfbb4NIMZwxDBXeUjC"
type input "https://app.superhote.com/#/get-available-rentals/0guk14EQfbb4NIMZwxDBXeUjC"
select select "28"
select select "fr"
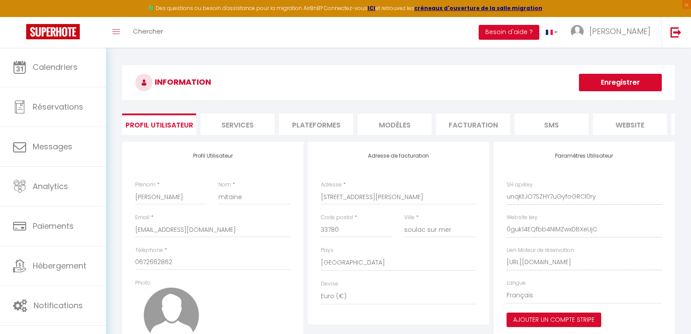
scroll to position [0, 0]
